Goal: Transaction & Acquisition: Purchase product/service

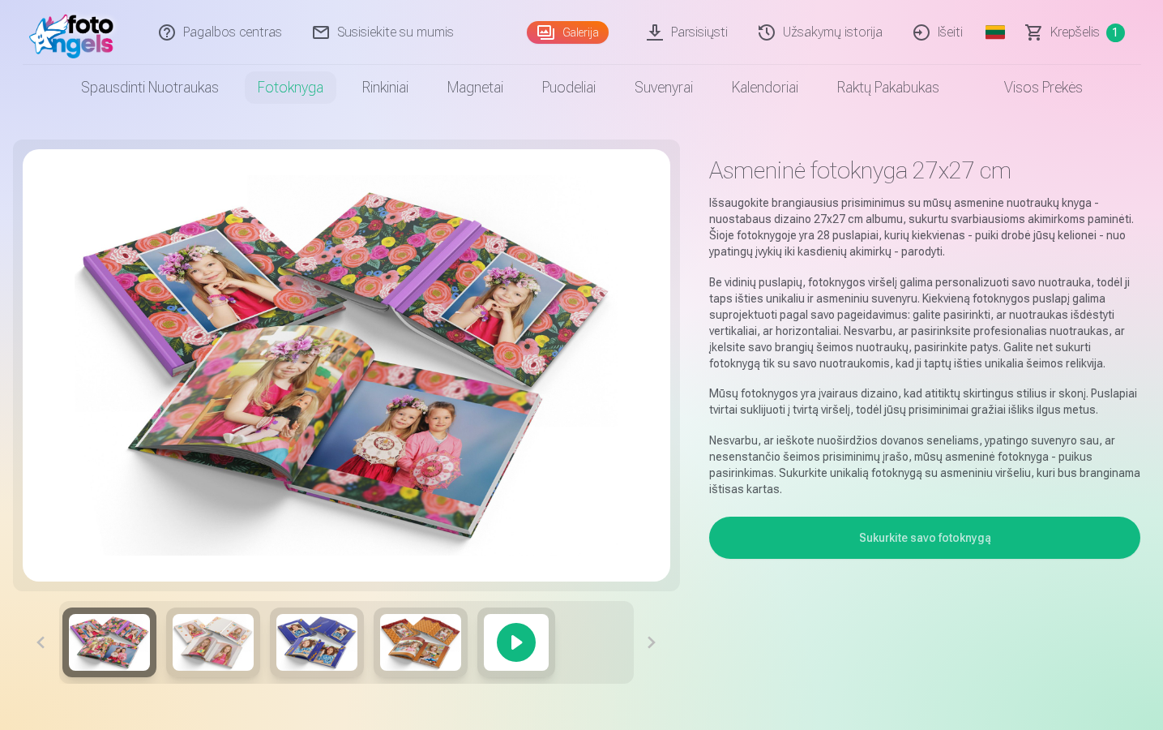
scroll to position [0, 345]
click at [804, 24] on link "Užsakymų istorija" at bounding box center [821, 32] width 155 height 65
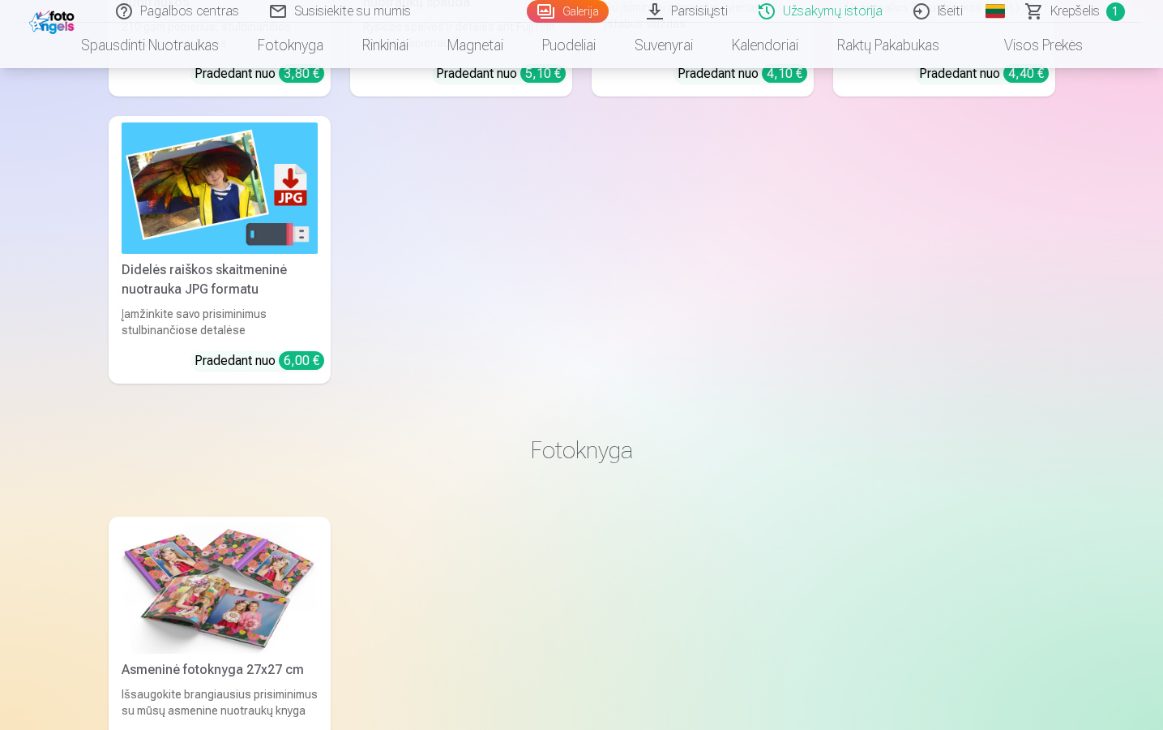
scroll to position [854, 0]
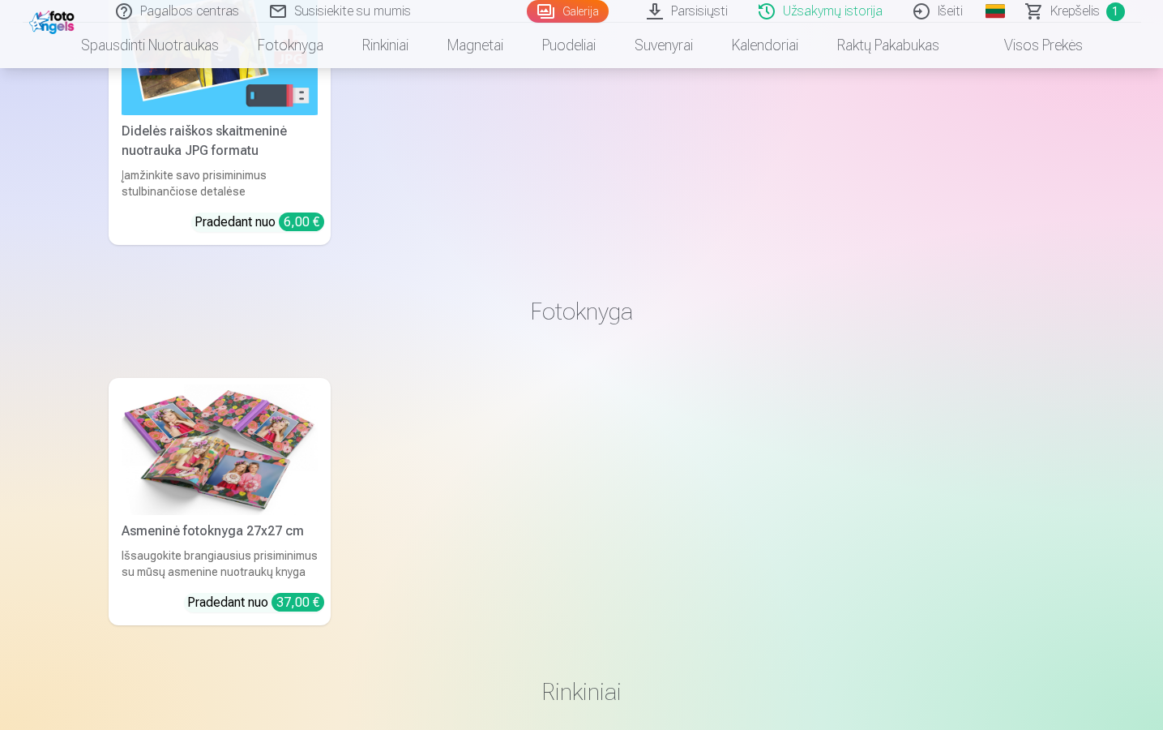
click at [286, 467] on img at bounding box center [220, 449] width 196 height 131
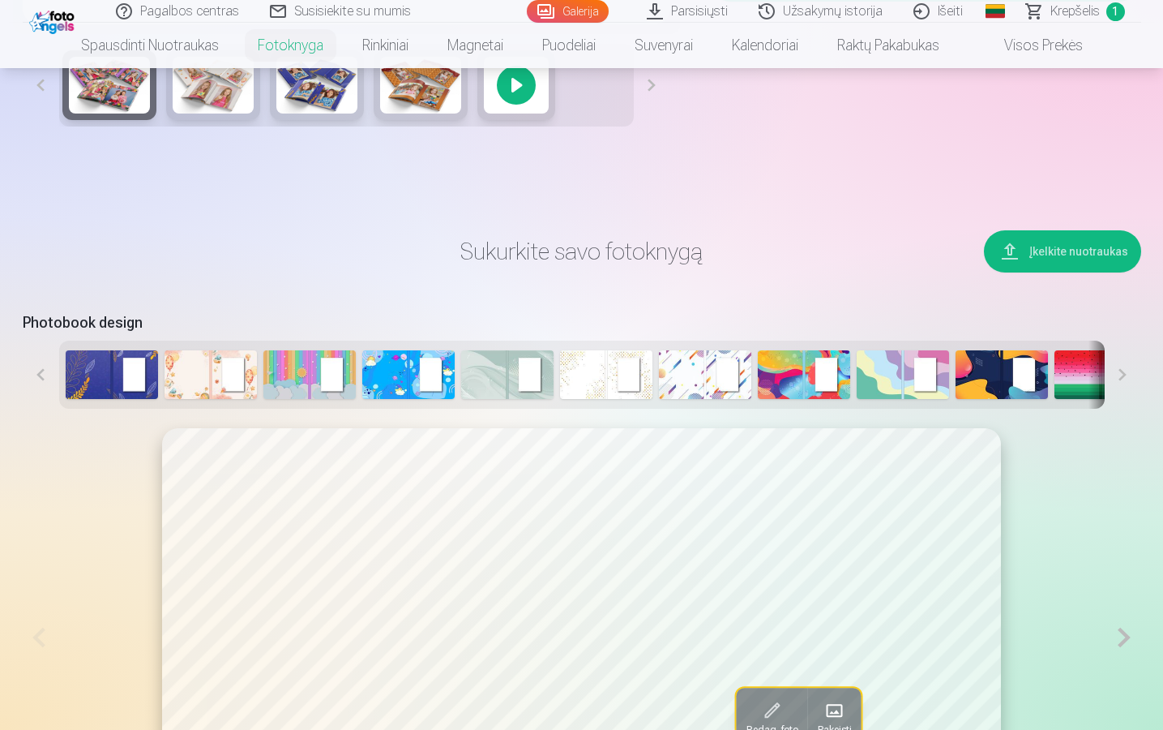
scroll to position [697, 0]
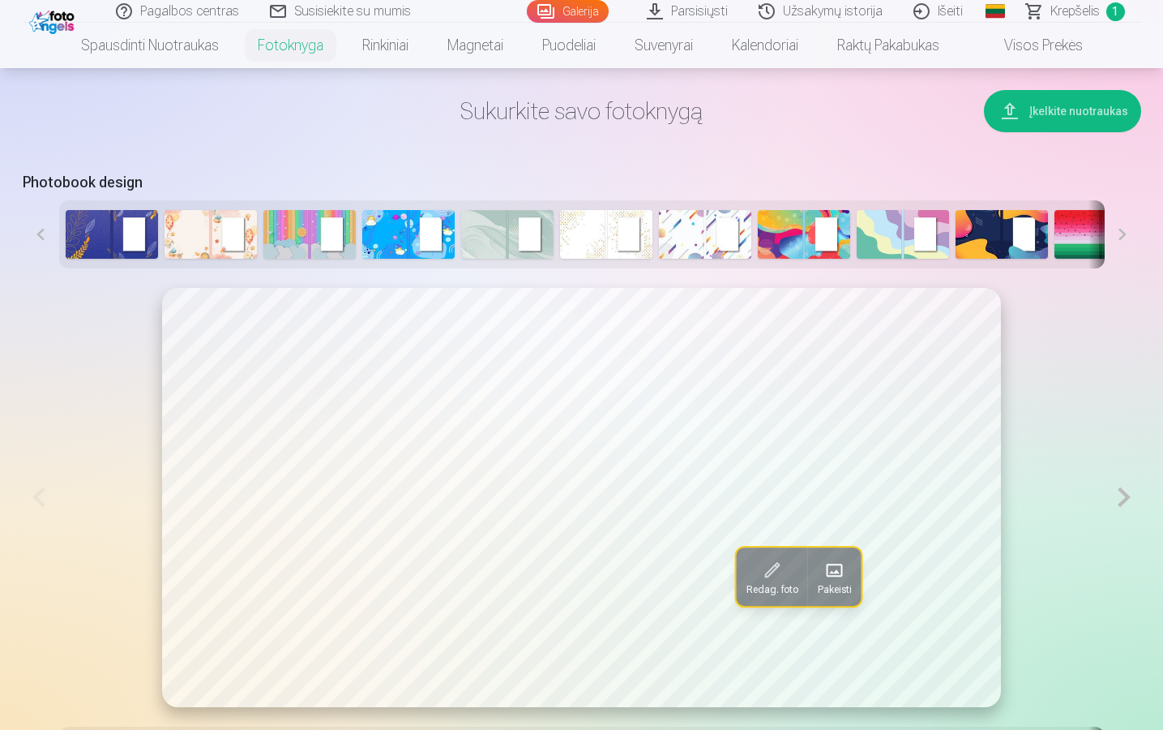
click at [1123, 501] on button at bounding box center [1123, 497] width 33 height 419
click at [1123, 501] on button at bounding box center [1123, 498] width 33 height 420
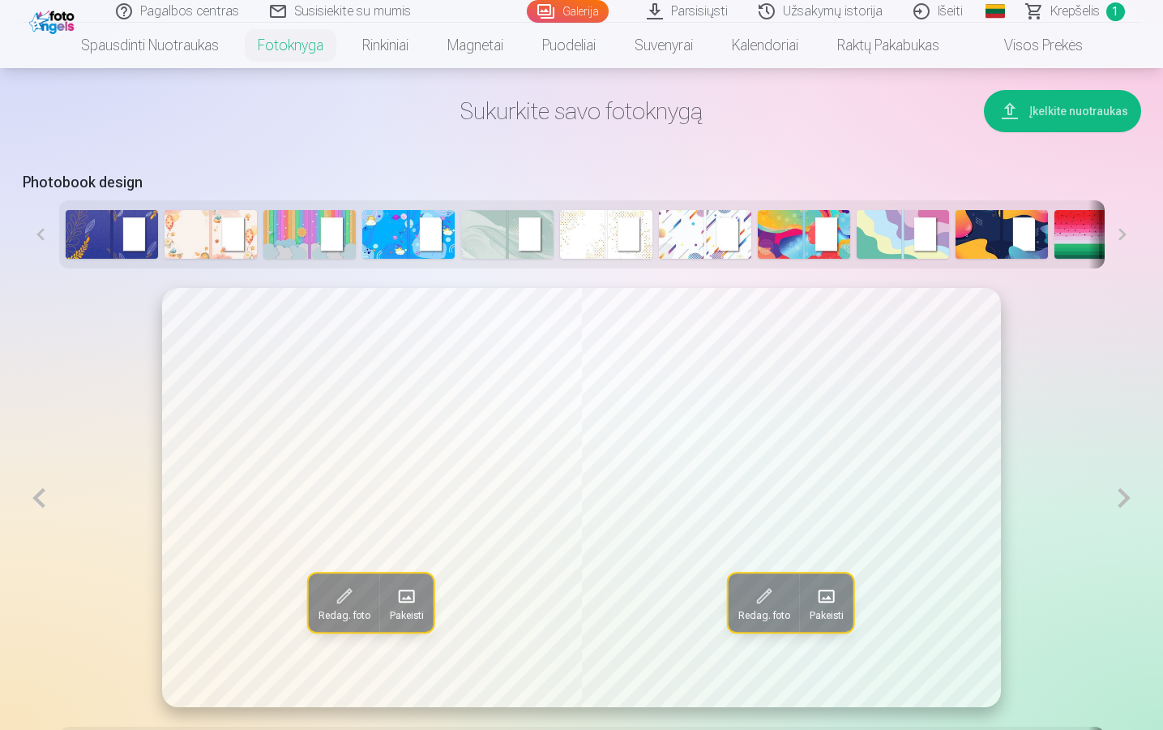
click at [1123, 501] on button at bounding box center [1123, 498] width 33 height 420
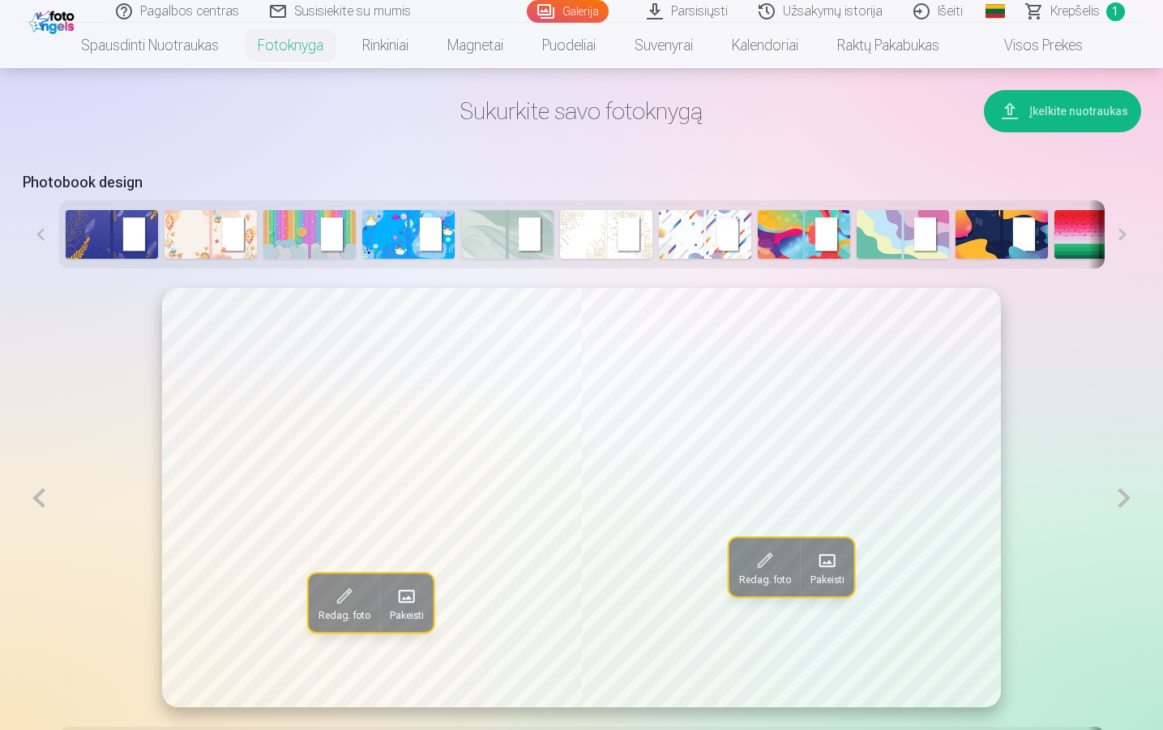
click at [1123, 501] on button at bounding box center [1123, 498] width 33 height 420
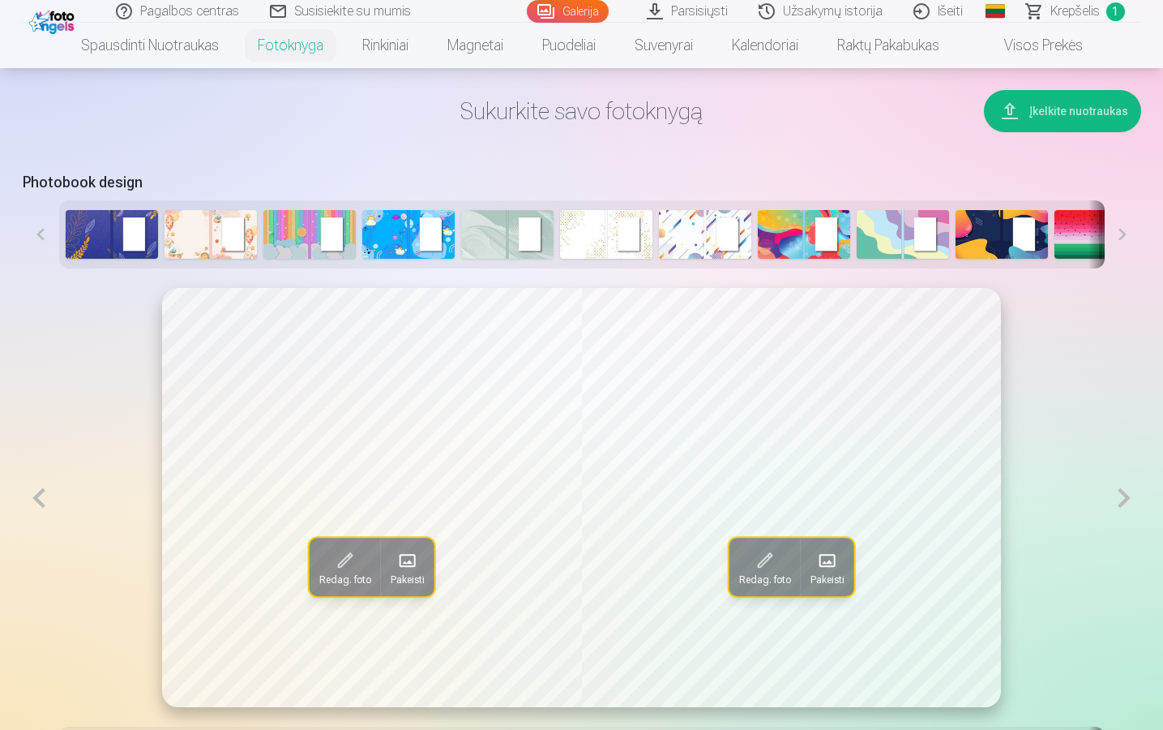
click at [1123, 501] on button at bounding box center [1123, 498] width 33 height 420
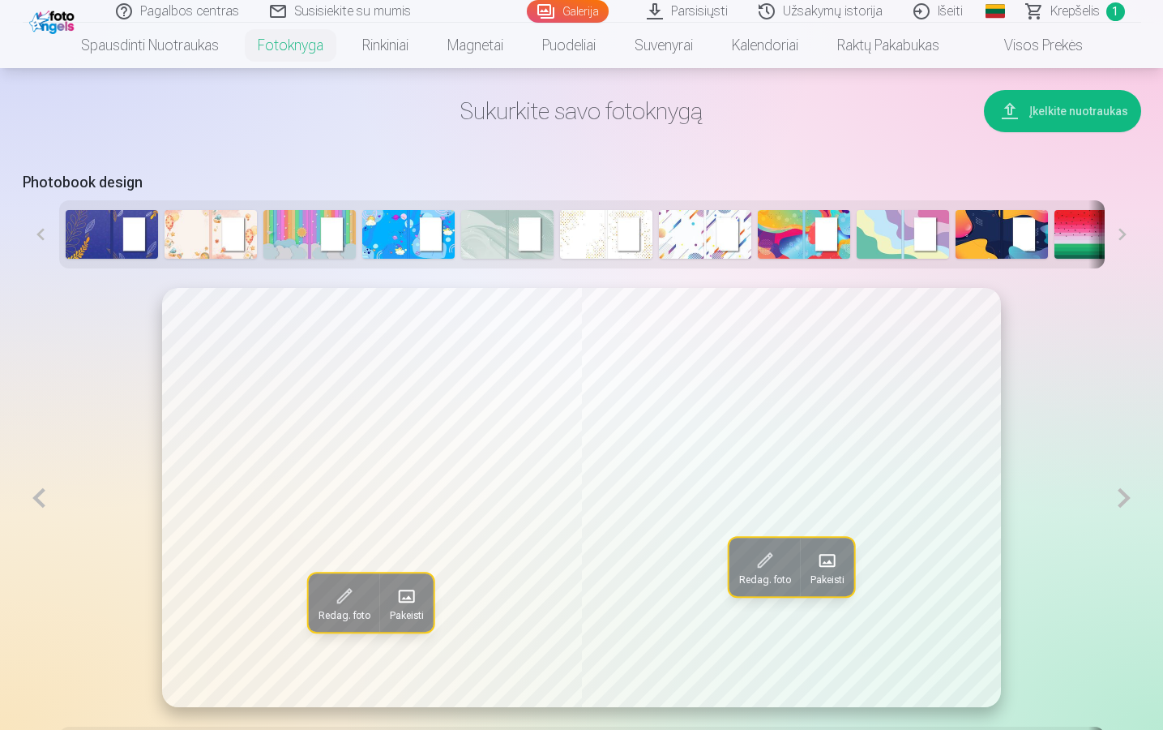
click at [1123, 501] on button at bounding box center [1123, 498] width 33 height 420
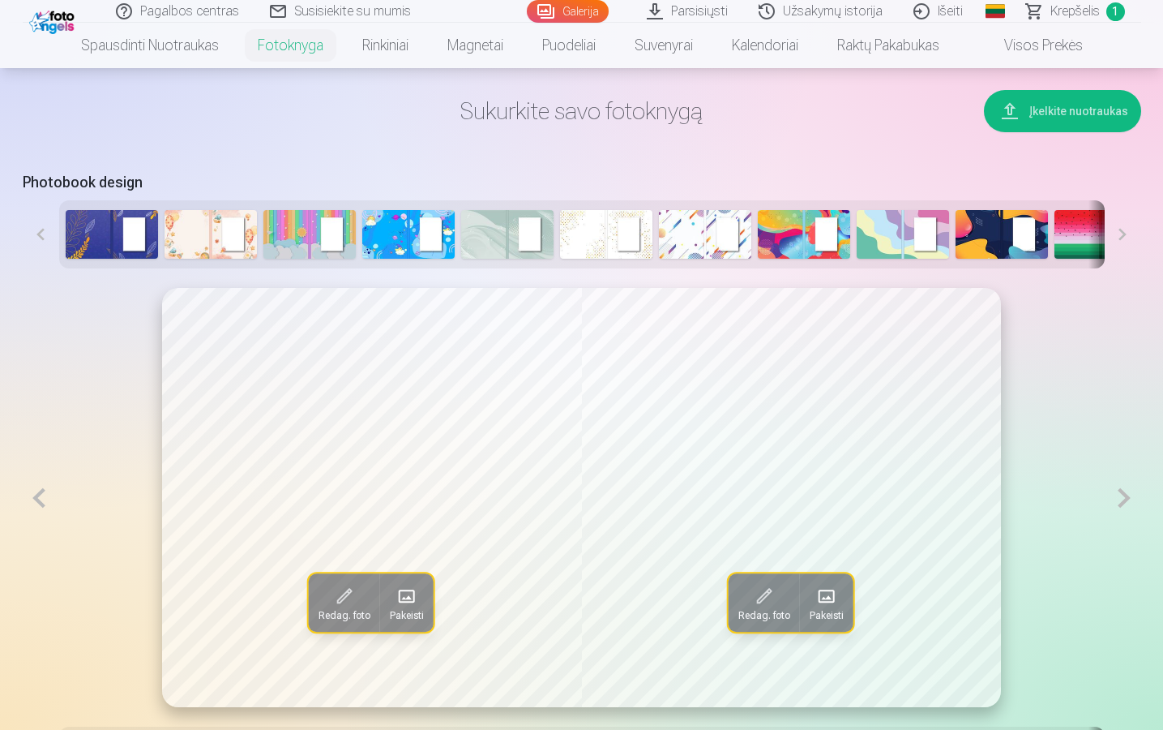
click at [1123, 501] on button at bounding box center [1123, 498] width 33 height 420
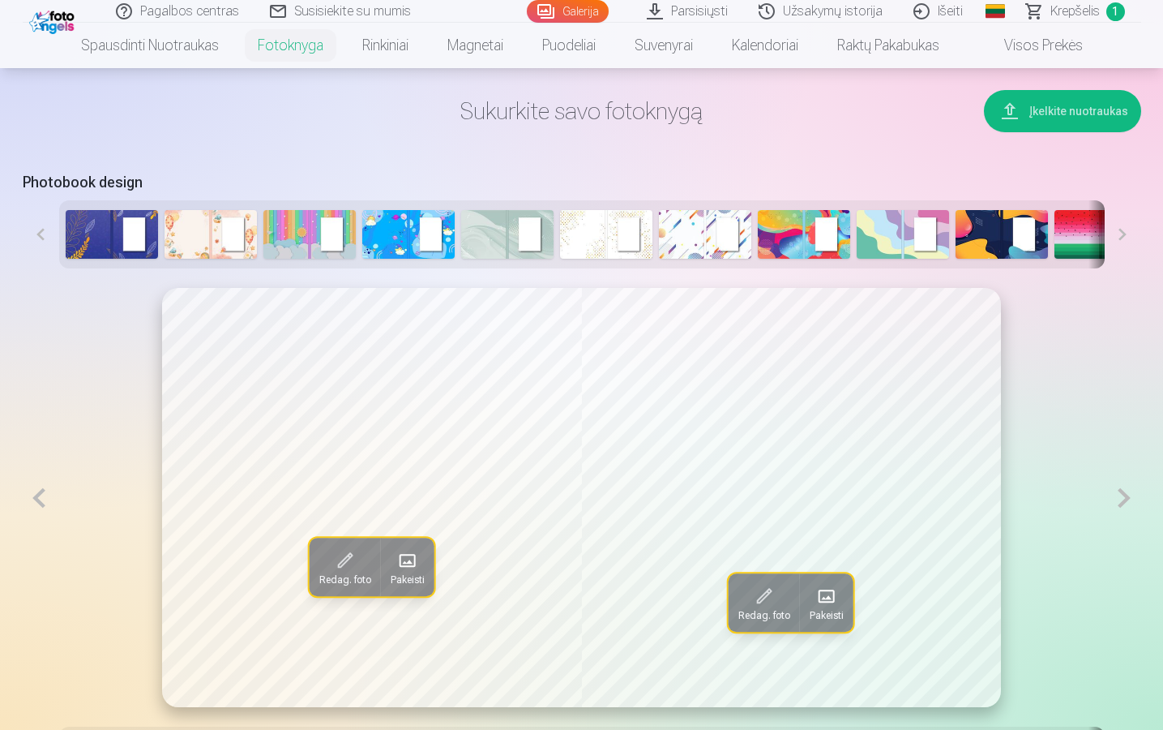
click at [1123, 501] on button at bounding box center [1123, 498] width 33 height 420
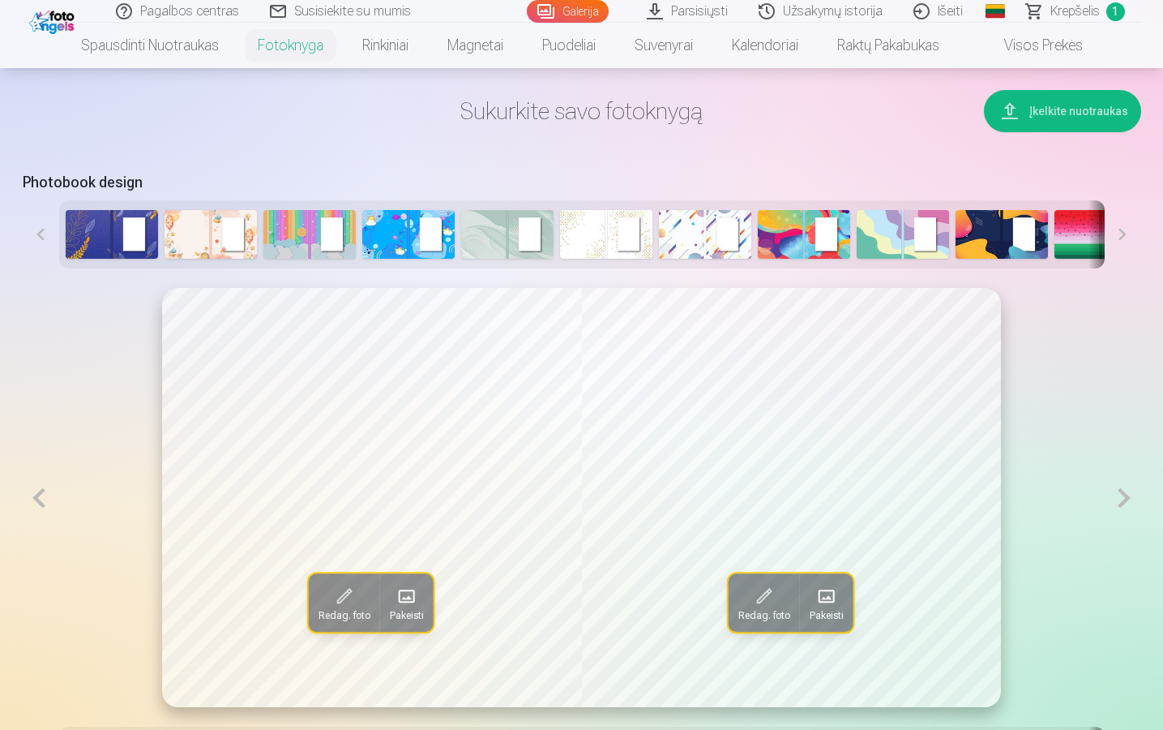
click at [1123, 501] on button at bounding box center [1123, 498] width 33 height 420
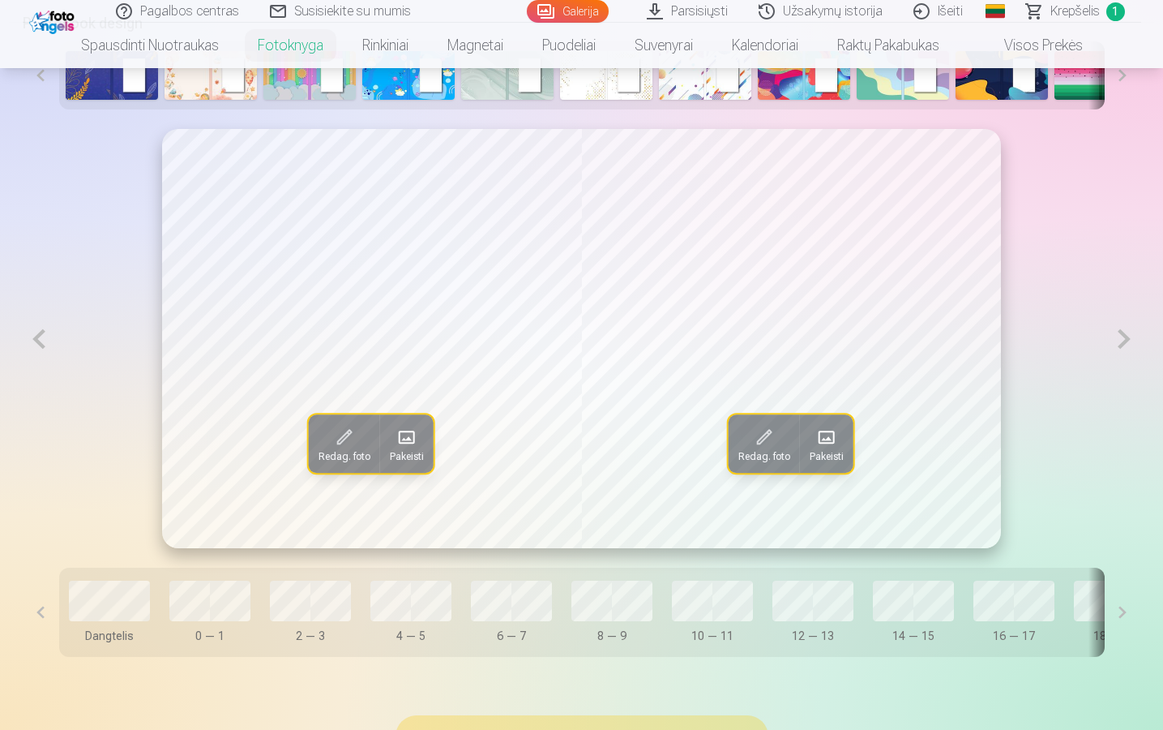
scroll to position [861, 0]
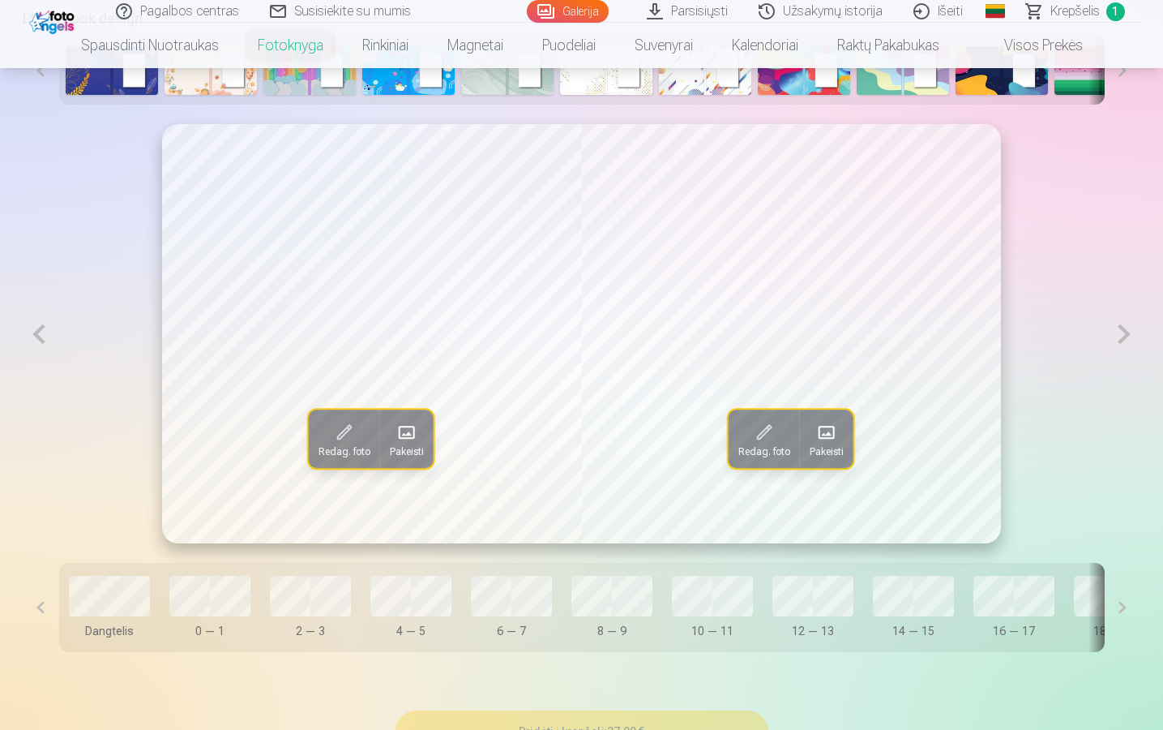
click at [1120, 339] on button at bounding box center [1123, 334] width 33 height 420
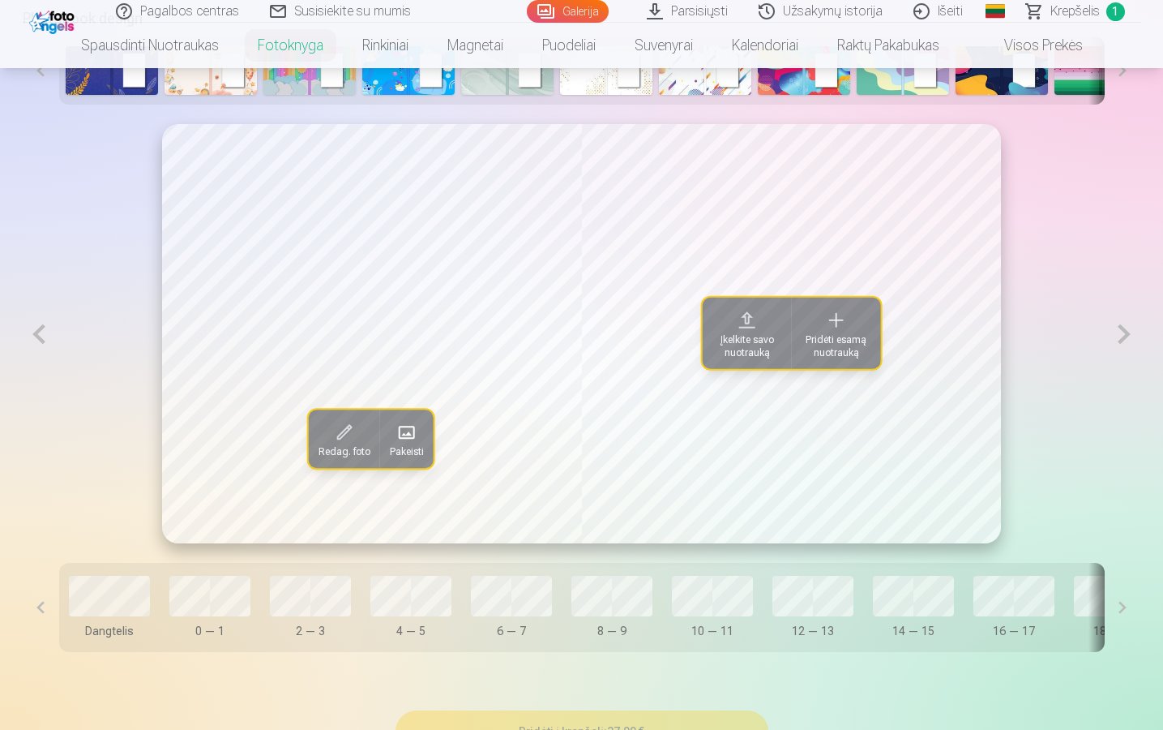
click at [1124, 356] on button at bounding box center [1123, 334] width 33 height 420
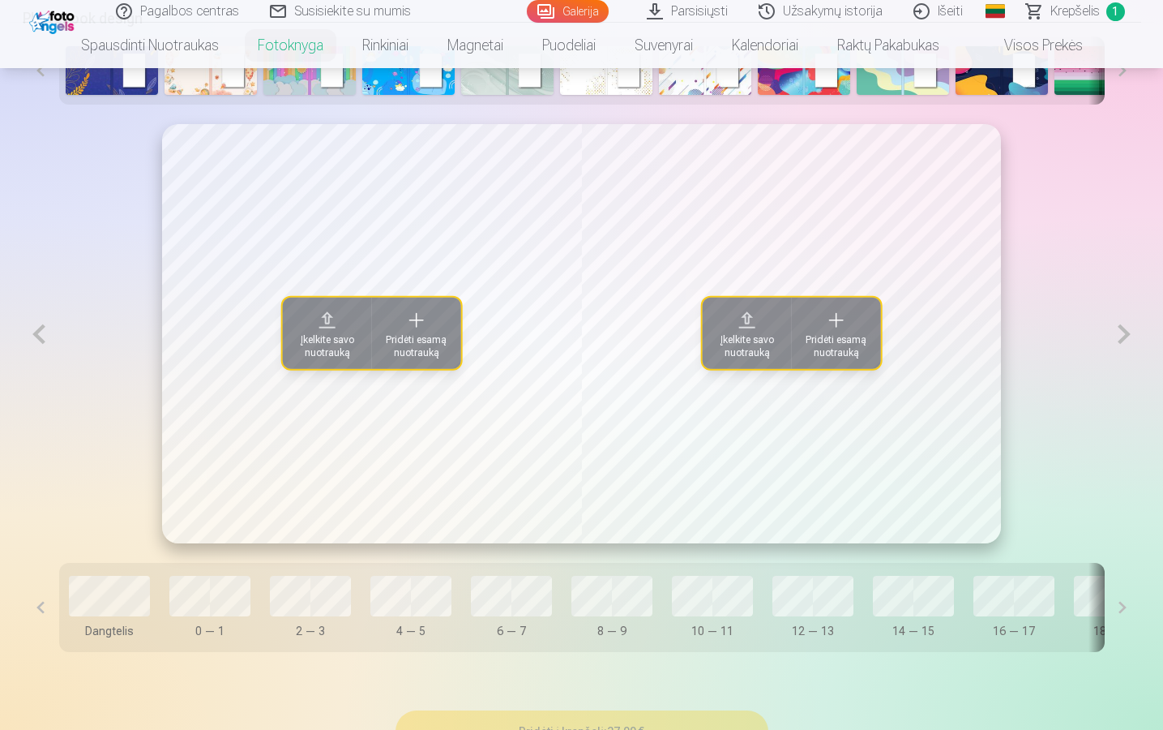
click at [1126, 347] on button at bounding box center [1123, 334] width 33 height 420
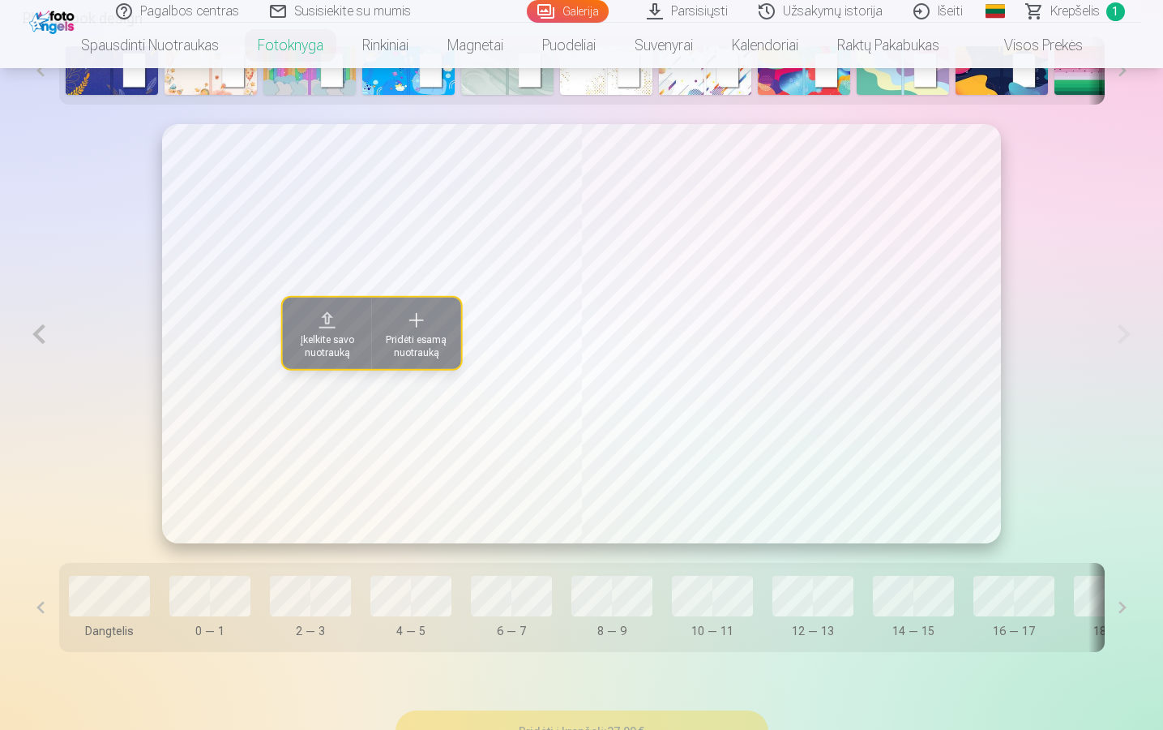
click at [34, 327] on button at bounding box center [39, 334] width 33 height 420
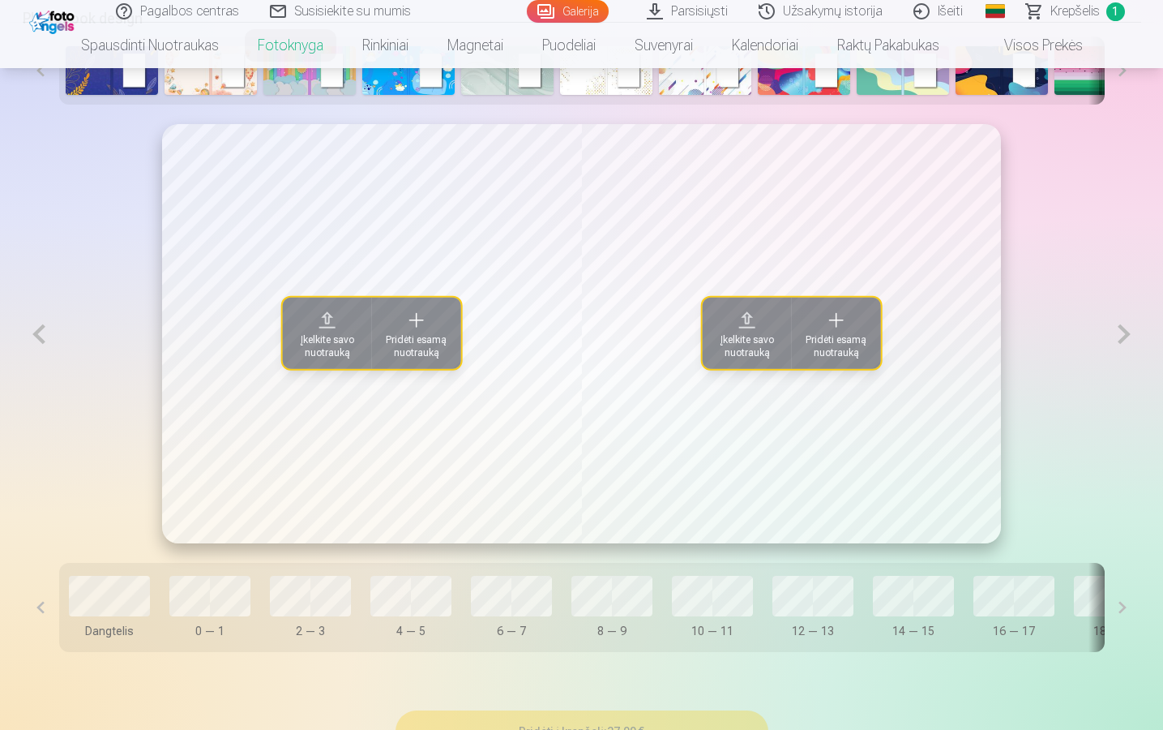
click at [45, 345] on button at bounding box center [39, 334] width 33 height 420
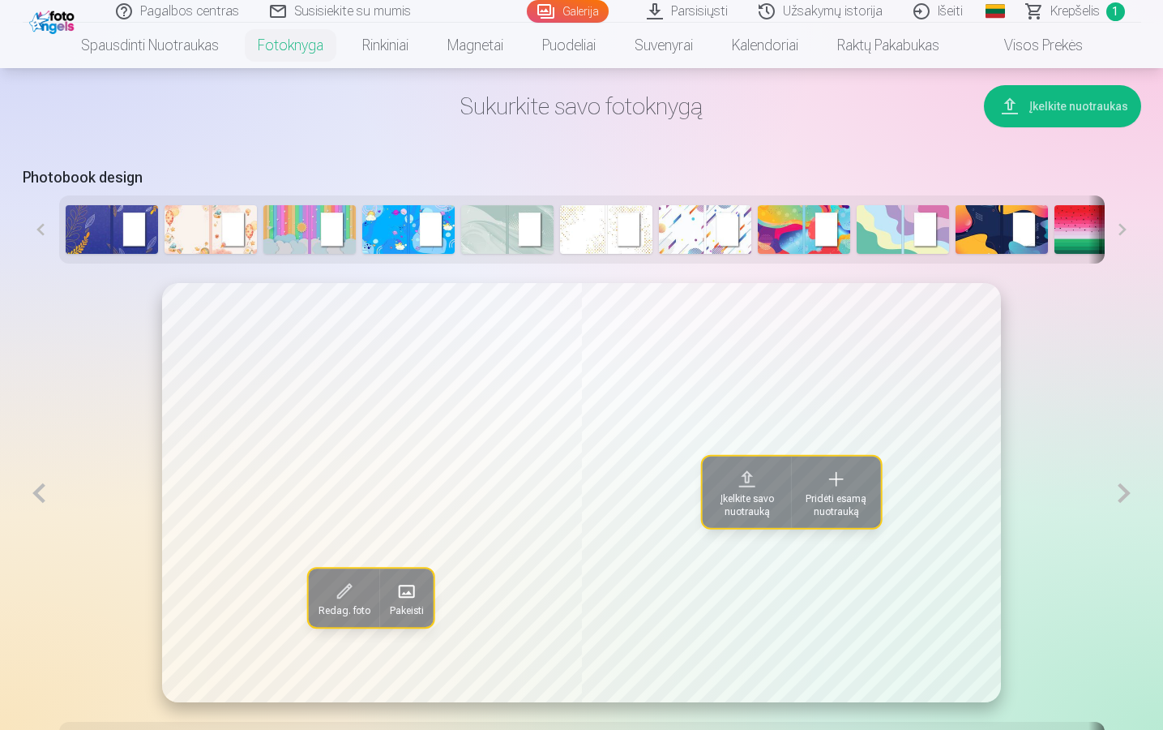
scroll to position [713, 0]
